Goal: Task Accomplishment & Management: Complete application form

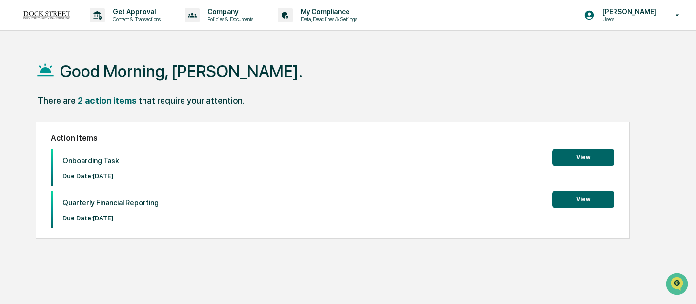
click at [572, 199] on button "View" at bounding box center [583, 199] width 62 height 17
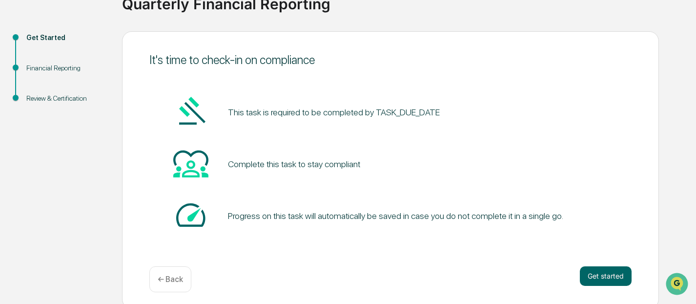
scroll to position [88, 0]
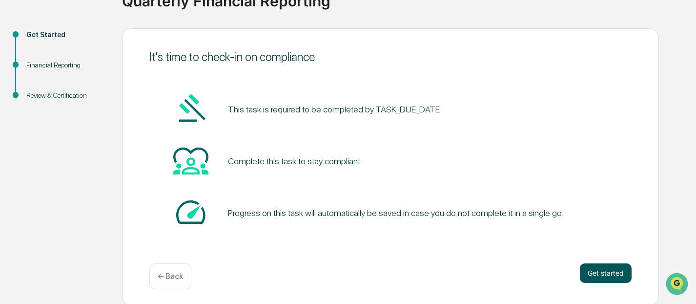
click at [588, 268] on button "Get started" at bounding box center [606, 273] width 52 height 20
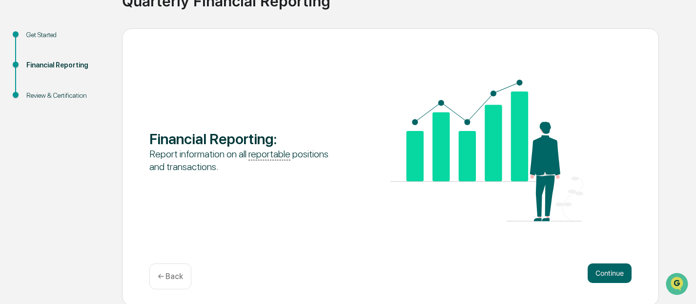
scroll to position [90, 0]
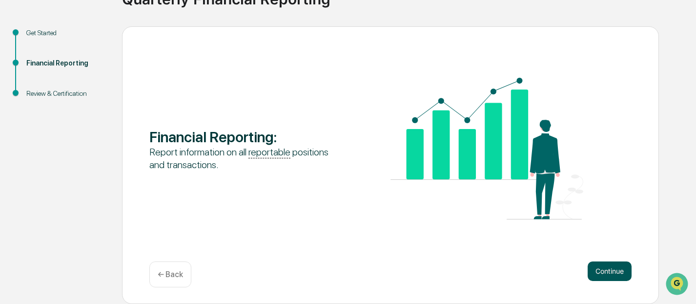
click at [615, 266] on button "Continue" at bounding box center [610, 271] width 44 height 20
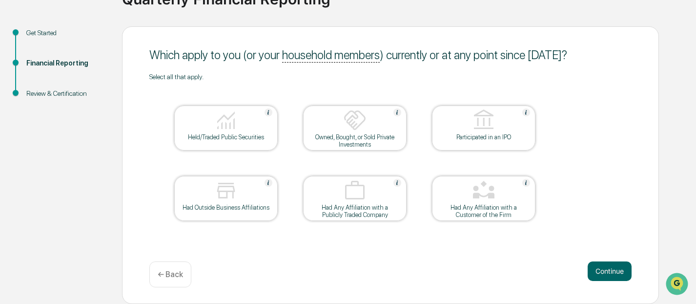
click at [247, 123] on div at bounding box center [226, 120] width 98 height 25
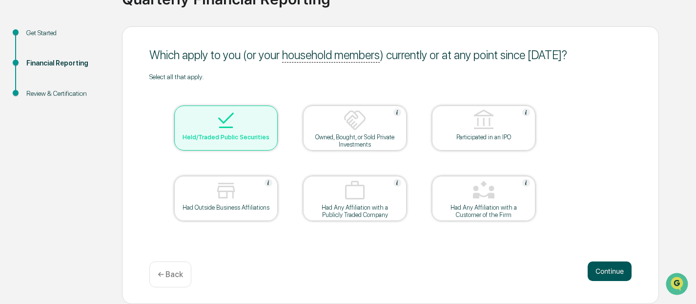
click at [618, 274] on button "Continue" at bounding box center [610, 271] width 44 height 20
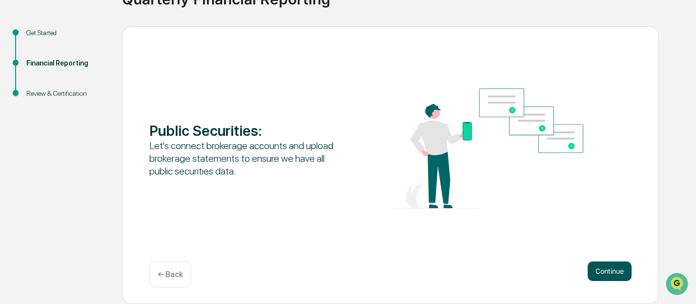
click at [608, 263] on button "Continue" at bounding box center [610, 271] width 44 height 20
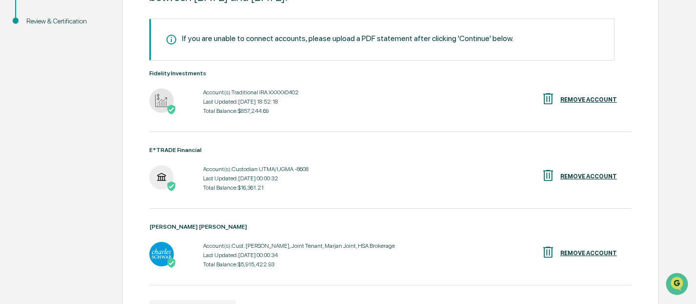
scroll to position [225, 0]
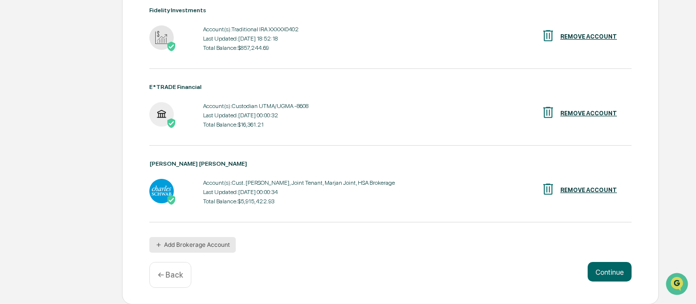
click at [189, 242] on button "Add Brokerage Account" at bounding box center [192, 245] width 86 height 16
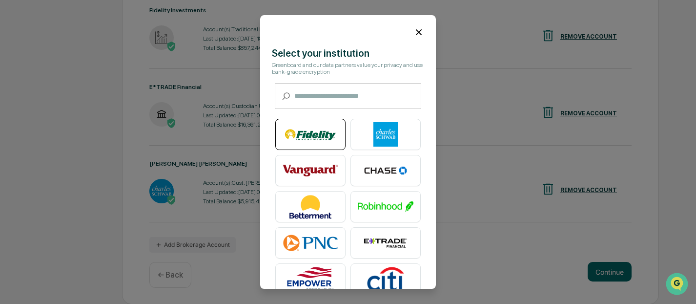
click at [313, 128] on img at bounding box center [311, 135] width 56 height 24
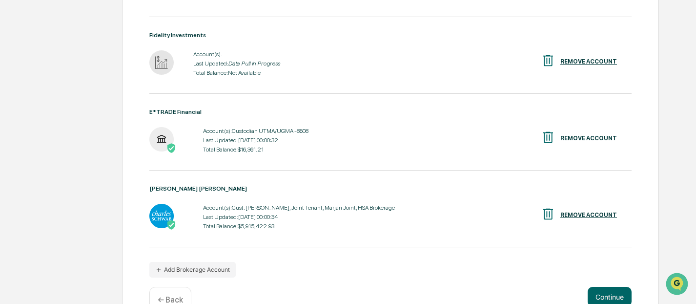
scroll to position [302, 0]
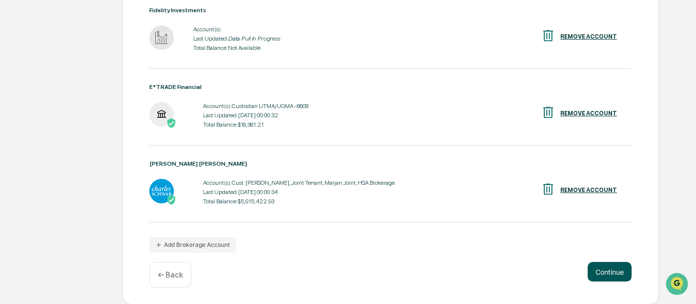
click at [602, 272] on button "Continue" at bounding box center [610, 272] width 44 height 20
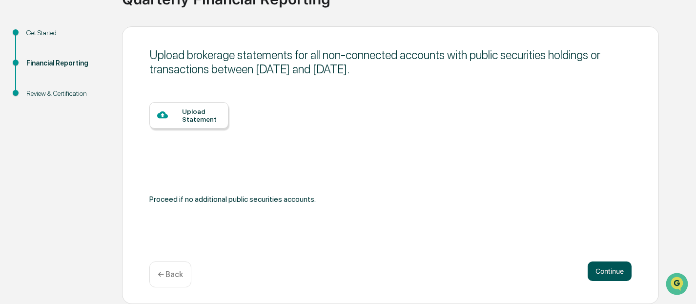
click at [617, 274] on button "Continue" at bounding box center [610, 271] width 44 height 20
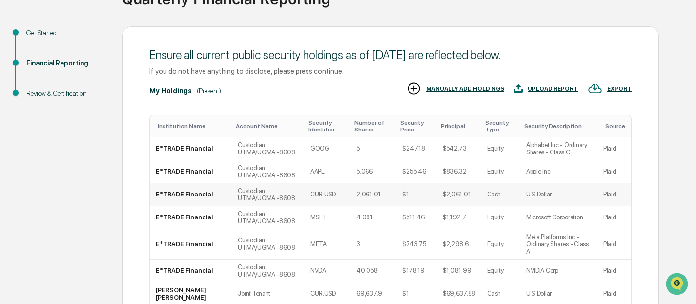
scroll to position [223, 0]
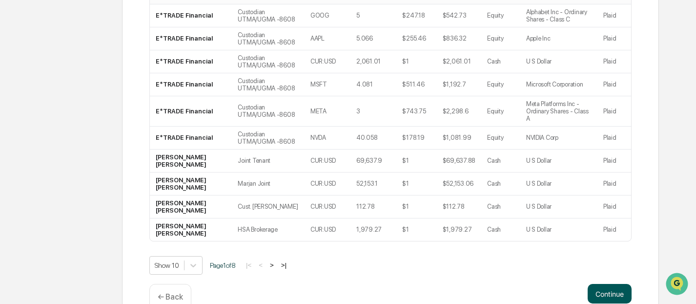
click at [594, 287] on button "Continue" at bounding box center [610, 294] width 44 height 20
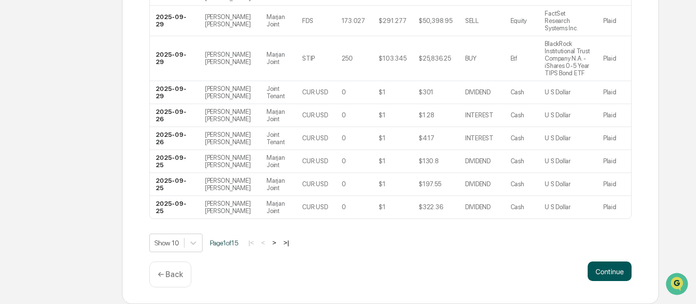
click at [609, 280] on button "Continue" at bounding box center [610, 271] width 44 height 20
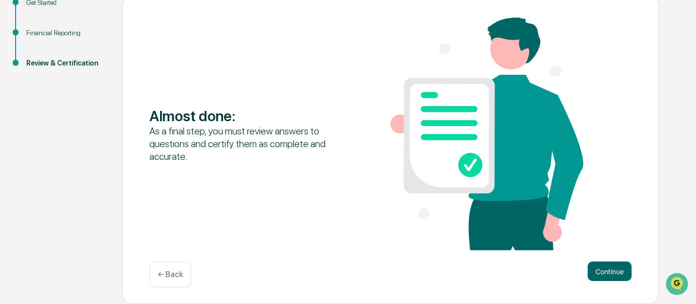
scroll to position [121, 0]
click at [605, 274] on button "Continue" at bounding box center [610, 271] width 44 height 20
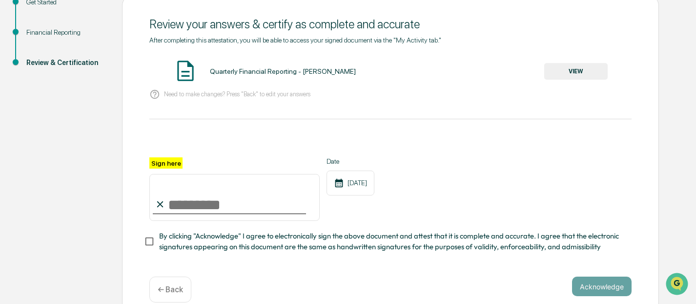
click at [203, 205] on input "Sign here" at bounding box center [234, 197] width 170 height 47
type input "**********"
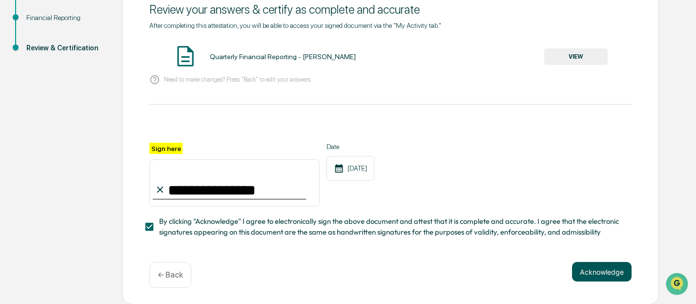
click at [599, 273] on button "Acknowledge" at bounding box center [602, 272] width 60 height 20
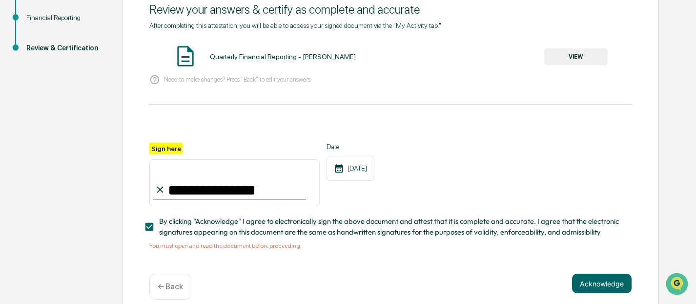
click at [276, 61] on div "Quarterly Financial Reporting - [PERSON_NAME]" at bounding box center [283, 57] width 146 height 8
click at [592, 51] on button "VIEW" at bounding box center [575, 56] width 63 height 17
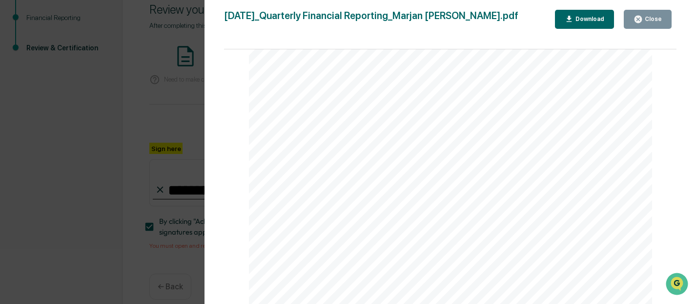
scroll to position [147, 0]
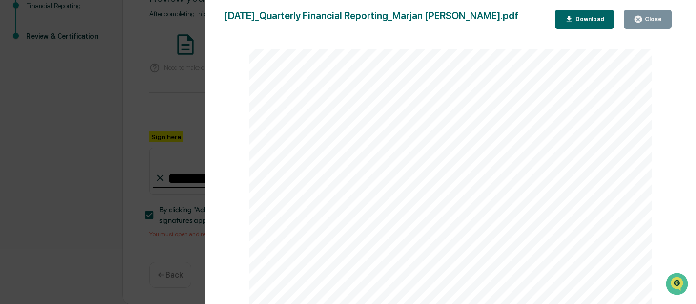
click at [643, 19] on div "Close" at bounding box center [652, 19] width 19 height 7
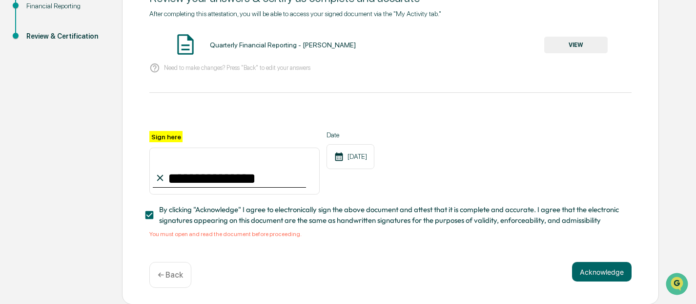
click at [501, 150] on div "**********" at bounding box center [390, 162] width 482 height 63
click at [600, 273] on button "Acknowledge" at bounding box center [602, 272] width 60 height 20
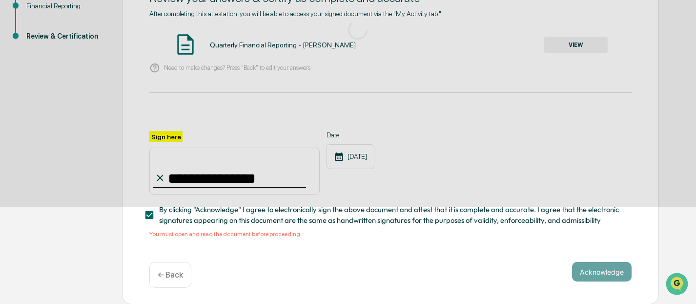
scroll to position [90, 0]
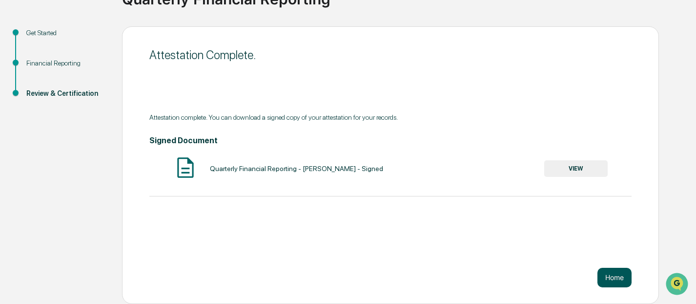
click at [621, 280] on button "Home" at bounding box center [614, 277] width 34 height 20
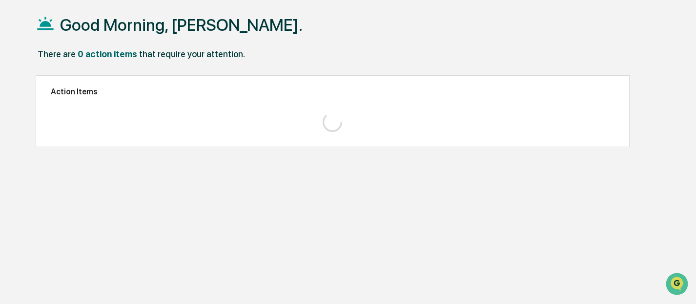
scroll to position [46, 0]
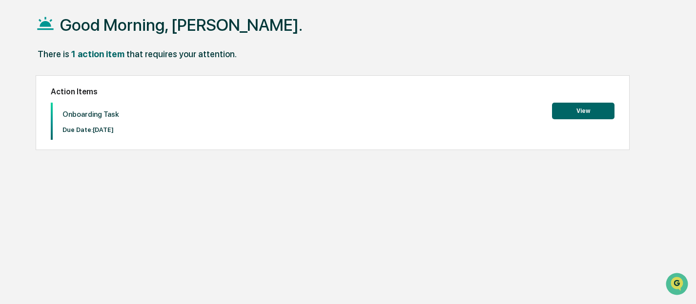
click at [572, 110] on button "View" at bounding box center [583, 111] width 62 height 17
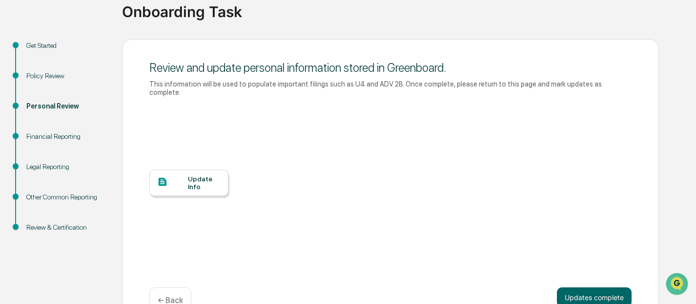
scroll to position [103, 0]
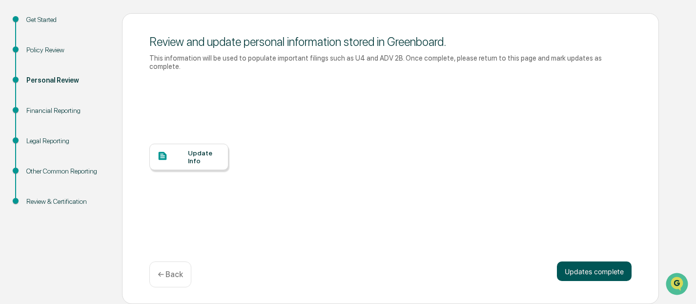
click at [594, 278] on button "Updates complete" at bounding box center [594, 271] width 75 height 20
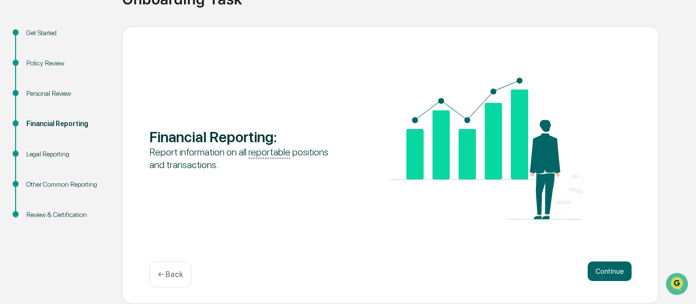
scroll to position [90, 0]
click at [610, 272] on button "Continue" at bounding box center [610, 271] width 44 height 20
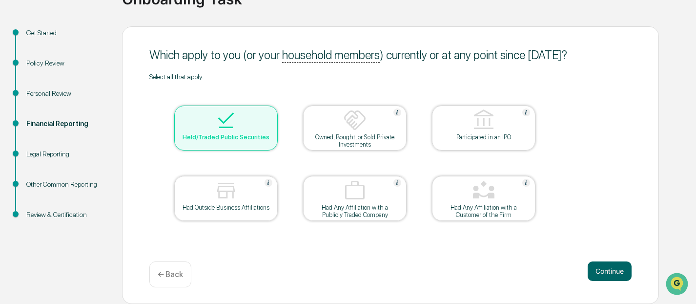
click at [54, 154] on div "Legal Reporting" at bounding box center [66, 154] width 80 height 10
click at [55, 154] on div "Legal Reporting" at bounding box center [66, 154] width 80 height 10
click at [604, 267] on button "Continue" at bounding box center [610, 271] width 44 height 20
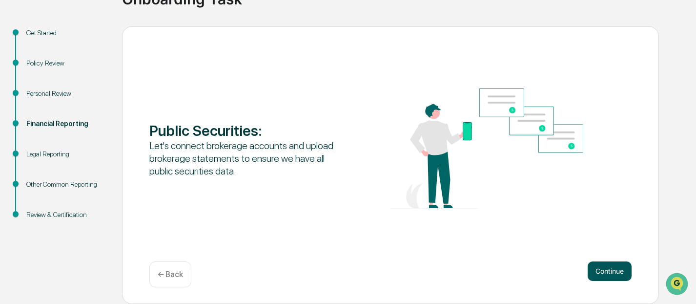
click at [604, 267] on button "Continue" at bounding box center [610, 271] width 44 height 20
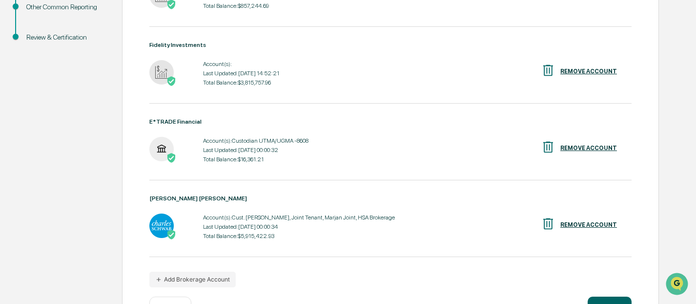
scroll to position [302, 0]
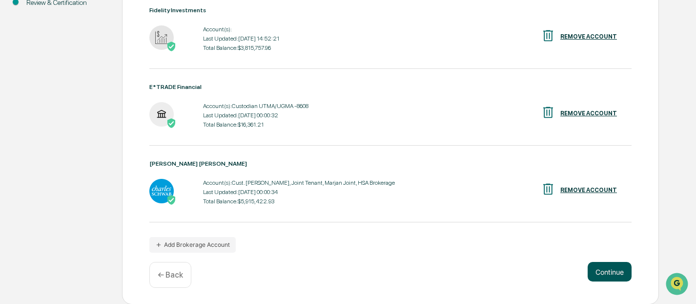
click at [607, 274] on button "Continue" at bounding box center [610, 272] width 44 height 20
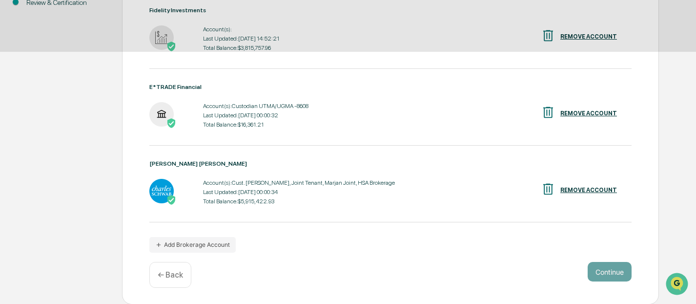
scroll to position [90, 0]
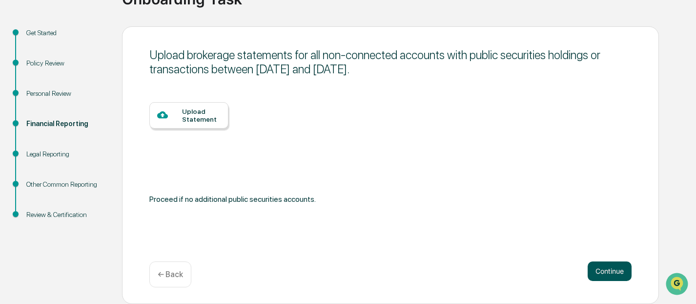
click at [607, 274] on button "Continue" at bounding box center [610, 271] width 44 height 20
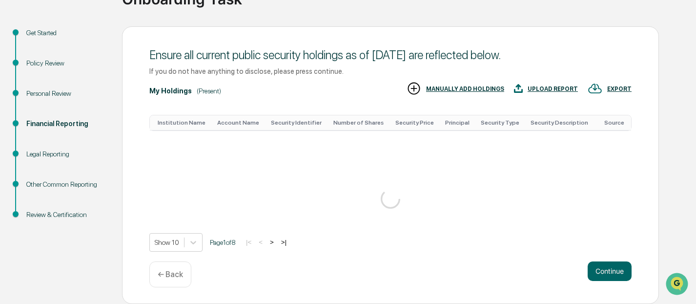
scroll to position [238, 0]
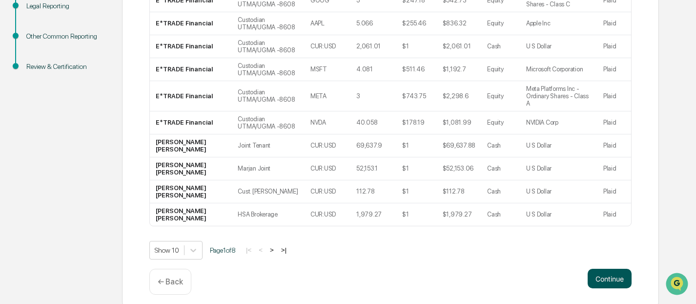
click at [605, 269] on button "Continue" at bounding box center [610, 278] width 44 height 20
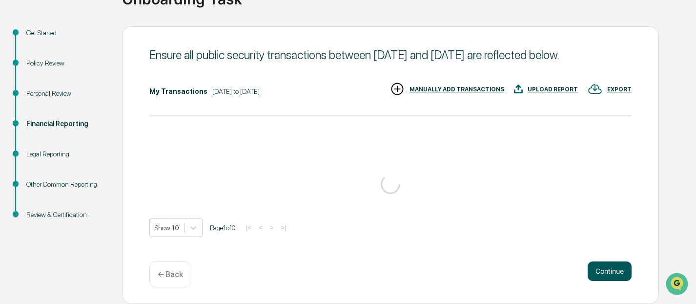
scroll to position [90, 0]
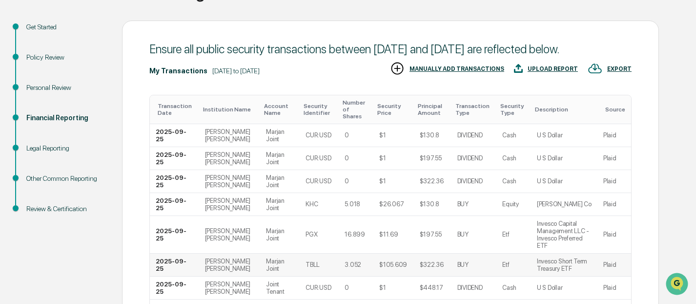
click at [608, 273] on div "Ensure all public security transactions between [DATE] and [DATE] are reflected…" at bounding box center [390, 237] width 537 height 433
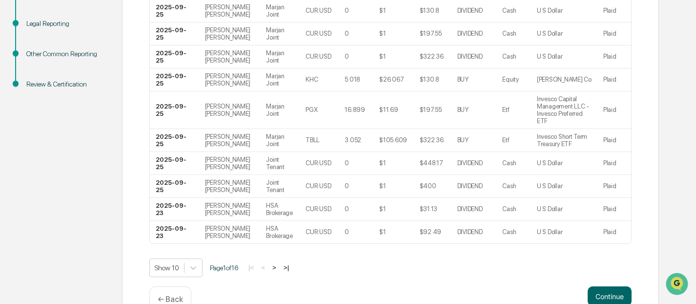
scroll to position [252, 0]
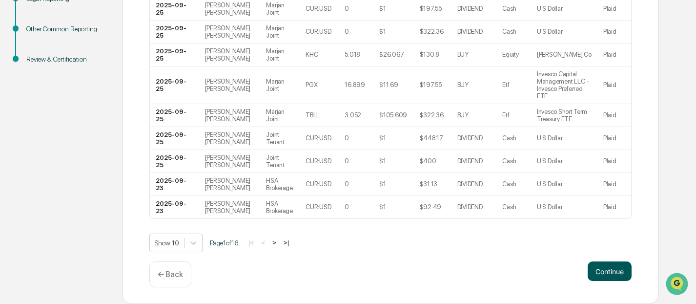
click at [610, 272] on button "Continue" at bounding box center [610, 271] width 44 height 20
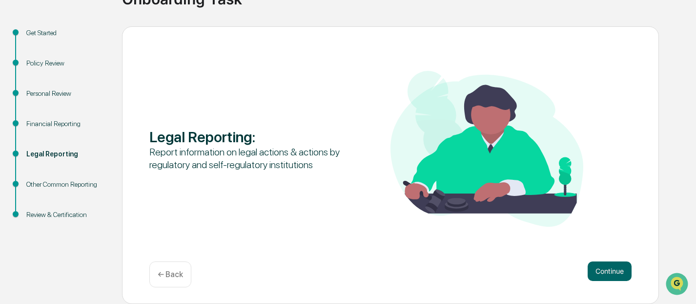
scroll to position [90, 0]
click at [610, 273] on button "Continue" at bounding box center [610, 271] width 44 height 20
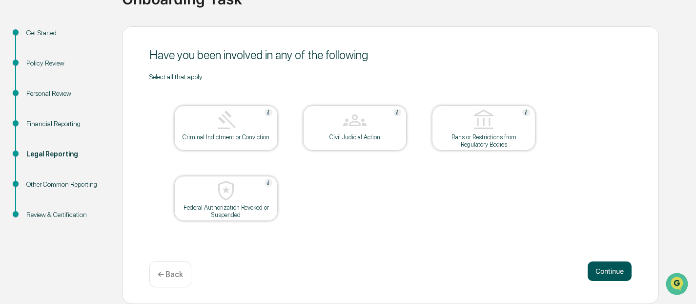
click at [588, 267] on button "Continue" at bounding box center [610, 271] width 44 height 20
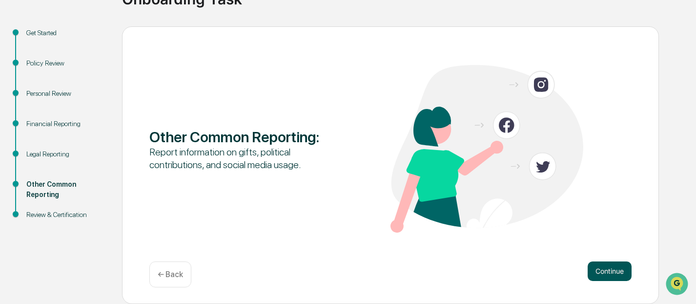
click at [602, 270] on button "Continue" at bounding box center [610, 271] width 44 height 20
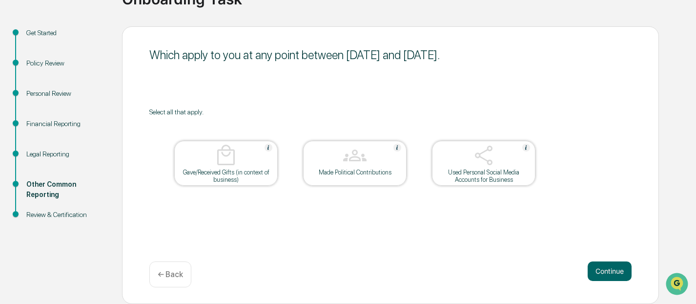
click at [485, 181] on div "Used Personal Social Media Accounts for Business" at bounding box center [484, 175] width 88 height 15
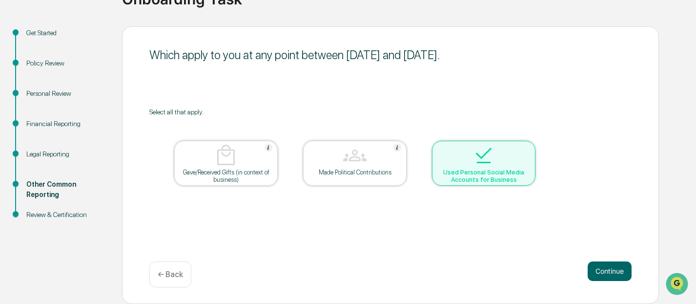
click at [492, 160] on img at bounding box center [483, 155] width 23 height 23
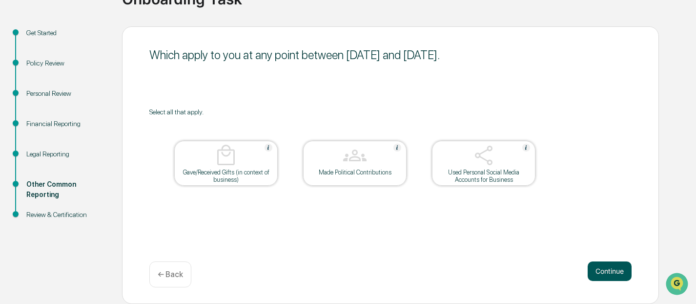
click at [622, 272] on button "Continue" at bounding box center [610, 271] width 44 height 20
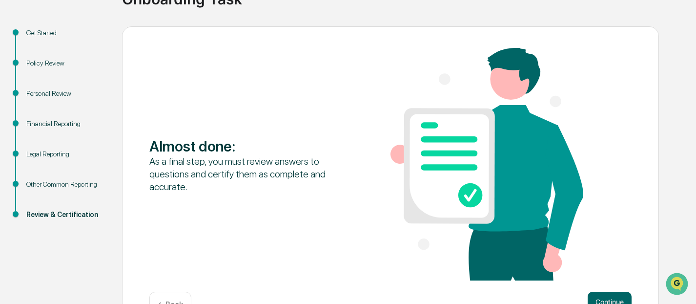
scroll to position [121, 0]
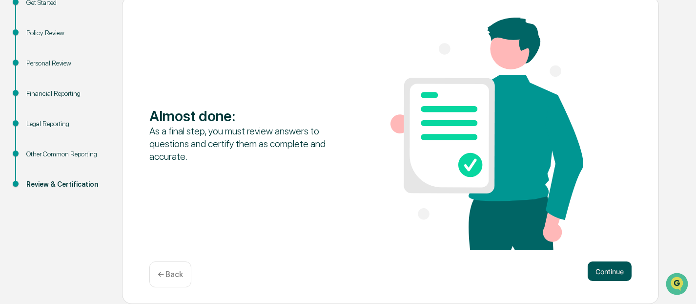
click at [597, 266] on button "Continue" at bounding box center [610, 271] width 44 height 20
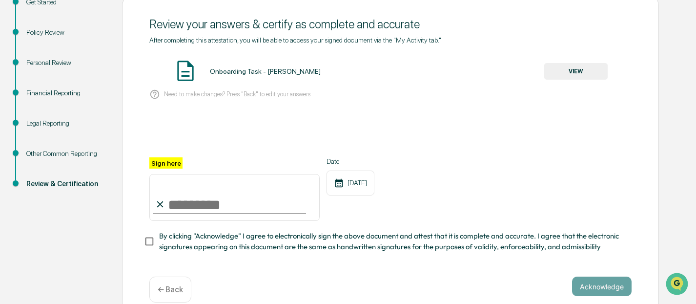
click at [218, 208] on input "Sign here" at bounding box center [234, 197] width 170 height 47
type input "**********"
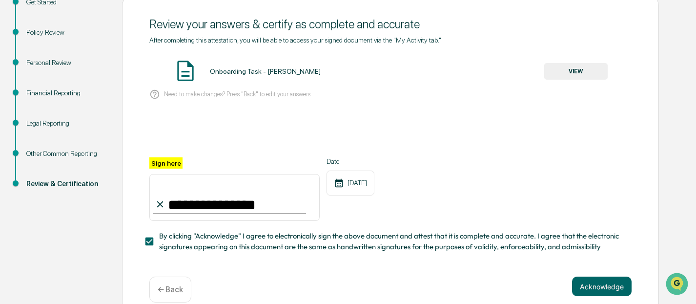
click at [601, 284] on button "Acknowledge" at bounding box center [602, 286] width 60 height 20
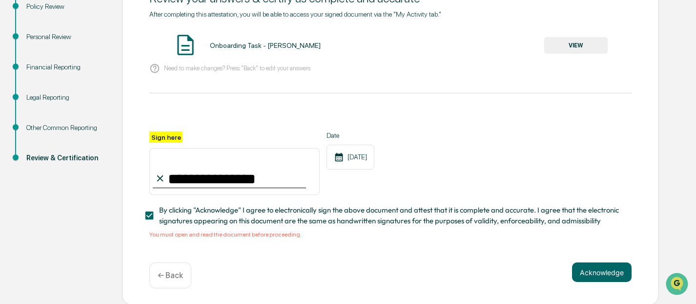
scroll to position [147, 0]
click at [327, 48] on div "Onboarding Task - [PERSON_NAME] VIEW" at bounding box center [390, 45] width 482 height 26
click at [295, 43] on div "Onboarding Task - [PERSON_NAME]" at bounding box center [265, 45] width 111 height 8
click at [584, 49] on button "VIEW" at bounding box center [575, 45] width 63 height 17
